Goal: Task Accomplishment & Management: Use online tool/utility

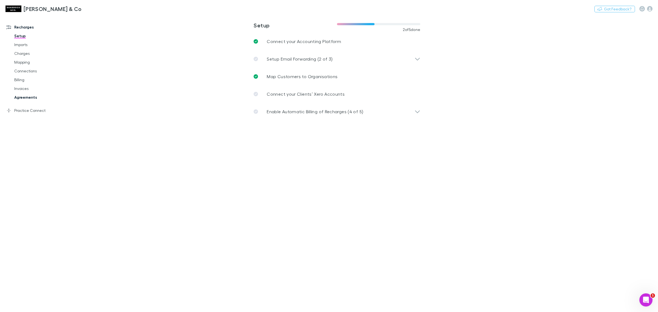
click at [28, 95] on link "Agreements" at bounding box center [43, 97] width 69 height 9
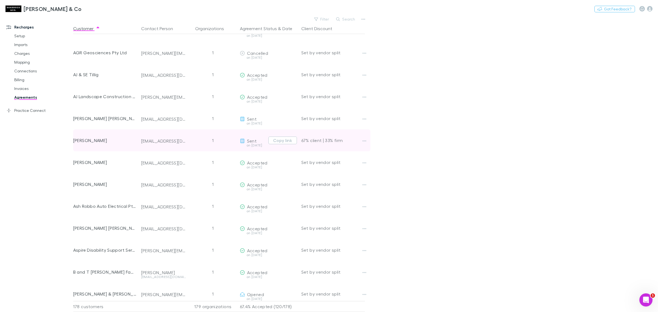
scroll to position [69, 0]
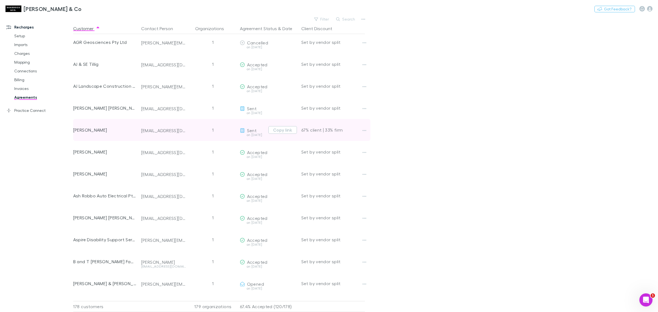
drag, startPoint x: 120, startPoint y: 130, endPoint x: 74, endPoint y: 131, distance: 45.8
click at [74, 131] on div "[PERSON_NAME]" at bounding box center [105, 130] width 64 height 22
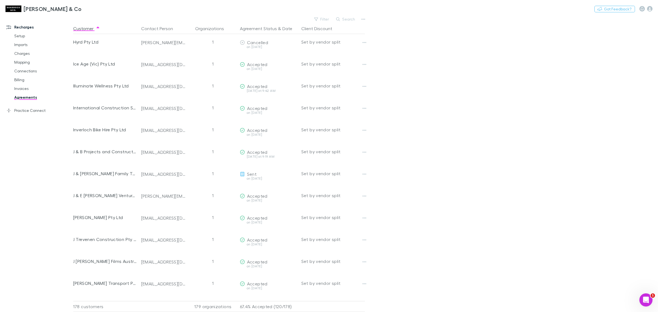
scroll to position [1451, 0]
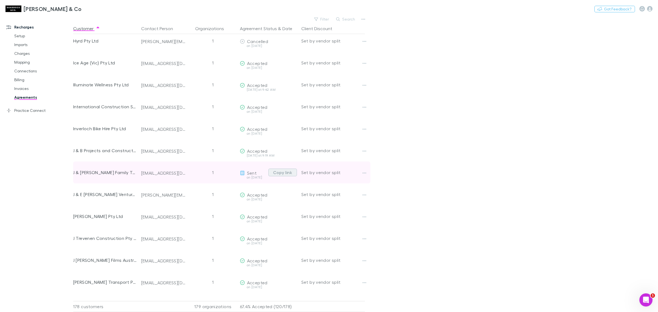
click at [284, 173] on button "Copy link" at bounding box center [282, 173] width 29 height 8
